Goal: Go to known website: Access a specific website the user already knows

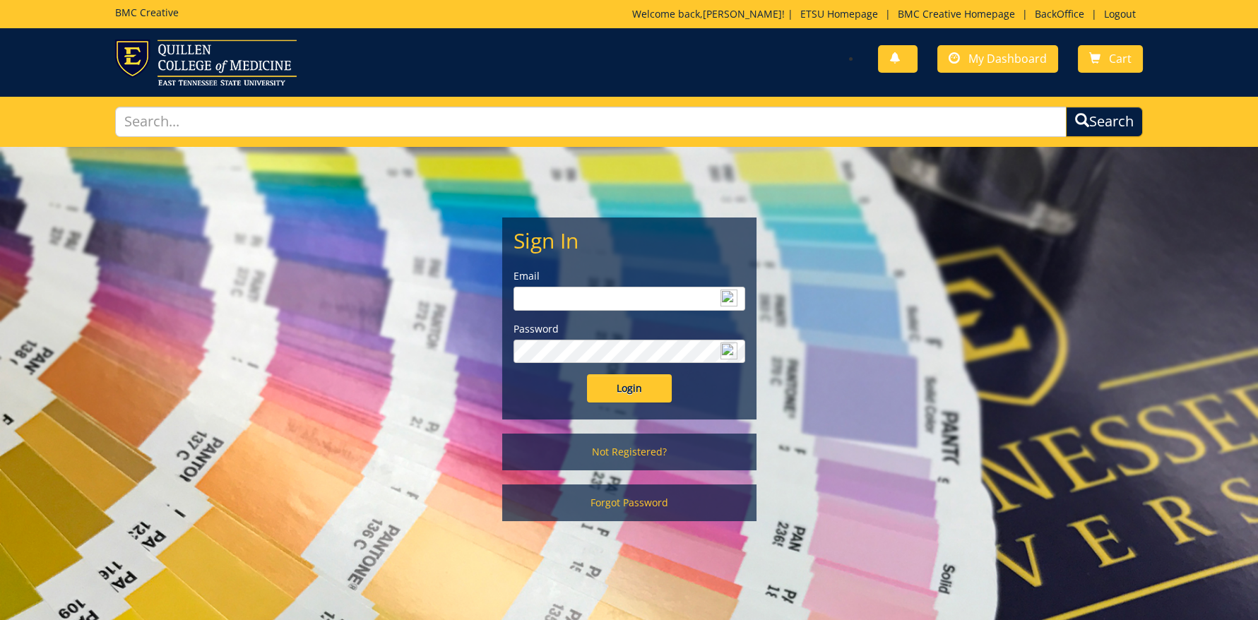
type input "fair@mail.etsu.edu"
click at [609, 392] on input "Login" at bounding box center [629, 388] width 85 height 28
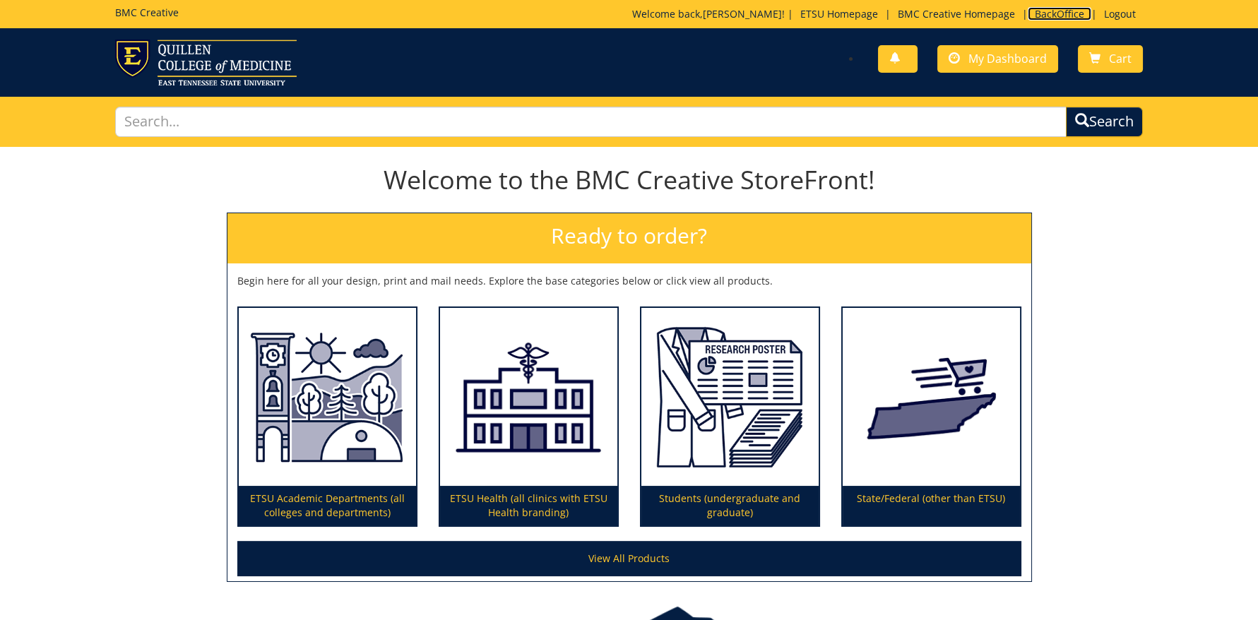
click at [1060, 16] on link "BackOffice" at bounding box center [1060, 13] width 64 height 13
